Goal: Information Seeking & Learning: Learn about a topic

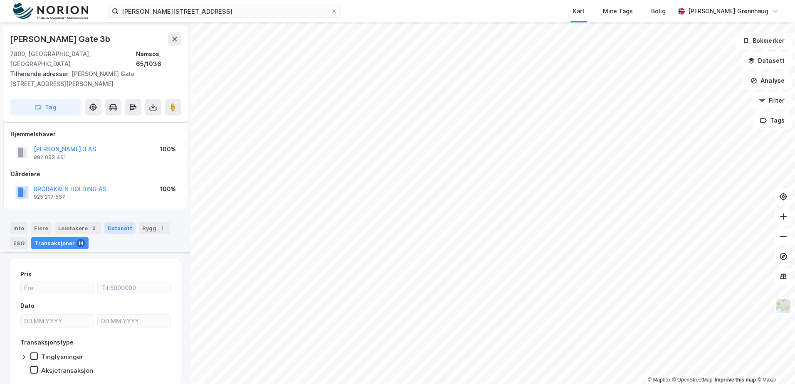
scroll to position [146, 0]
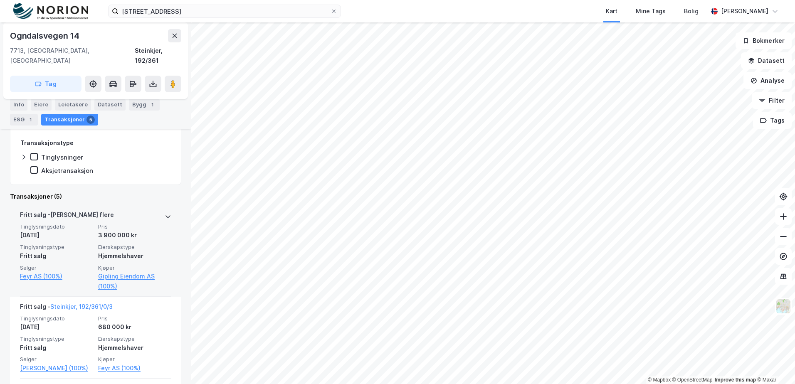
scroll to position [167, 0]
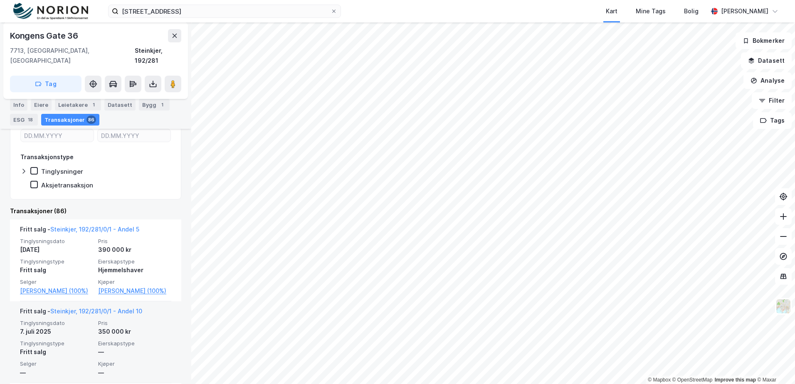
scroll to position [207, 0]
